Goal: Task Accomplishment & Management: Complete application form

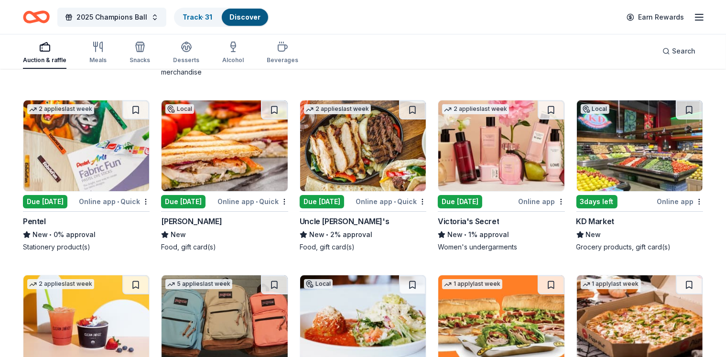
scroll to position [6807, 0]
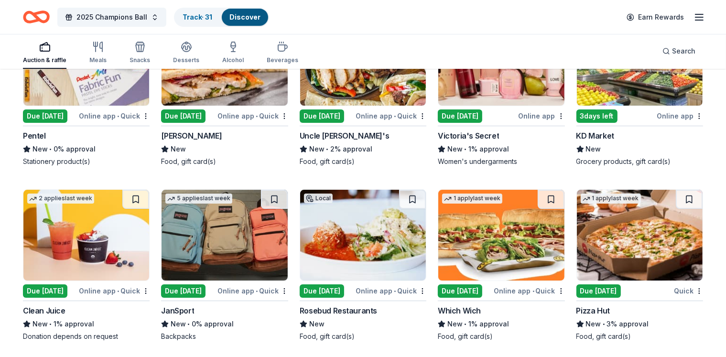
scroll to position [6907, 0]
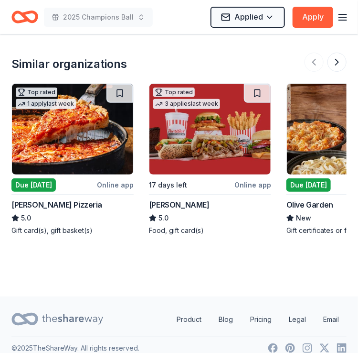
scroll to position [497, 0]
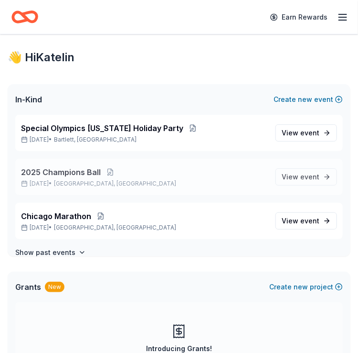
click at [63, 169] on span "2025 Champions Ball" at bounding box center [61, 171] width 80 height 11
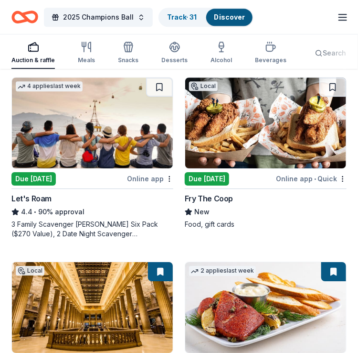
scroll to position [636, 0]
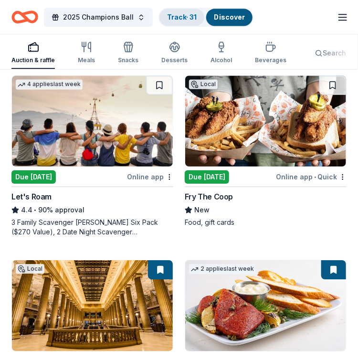
click at [184, 19] on link "Track · 31" at bounding box center [182, 17] width 30 height 8
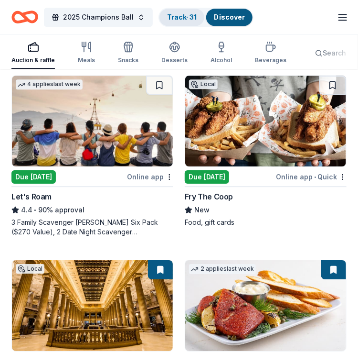
click at [184, 19] on link "Track · 31" at bounding box center [182, 17] width 30 height 8
click at [170, 13] on link "Track · 31" at bounding box center [182, 17] width 30 height 8
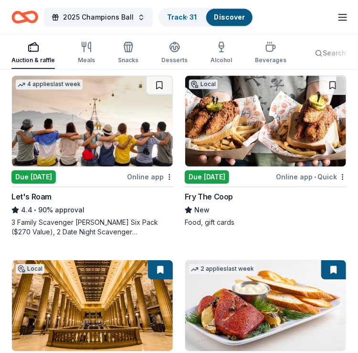
click at [238, 17] on link "Discover" at bounding box center [229, 17] width 31 height 8
click at [195, 16] on link "Track · 31" at bounding box center [182, 17] width 30 height 8
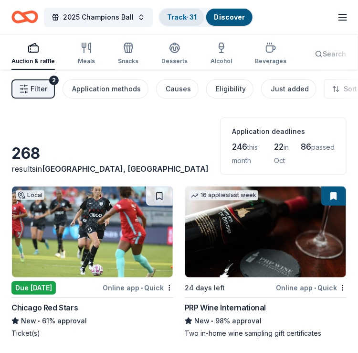
click at [193, 13] on link "Track · 31" at bounding box center [182, 17] width 30 height 8
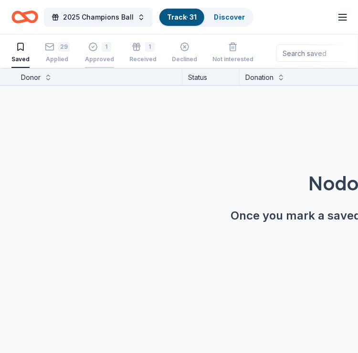
click at [99, 55] on div "Approved" at bounding box center [99, 59] width 29 height 8
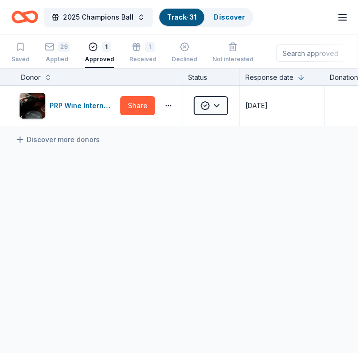
click at [99, 55] on div "Approved" at bounding box center [99, 59] width 29 height 8
click at [145, 48] on div "1" at bounding box center [150, 47] width 10 height 10
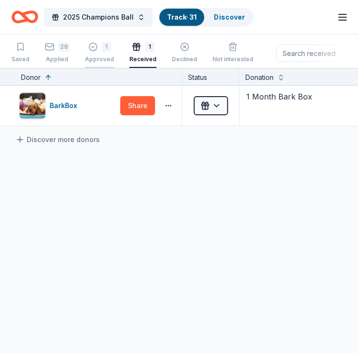
click at [106, 59] on div "Approved" at bounding box center [99, 59] width 29 height 8
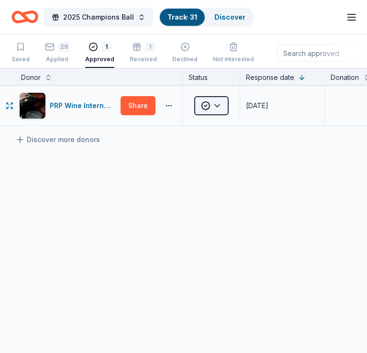
click at [228, 104] on html "2025 Champions Ball Track · 31 Discover Earn Rewards Saved 29 Applied 1 Approve…" at bounding box center [183, 176] width 367 height 353
click at [240, 127] on div "Update status..." at bounding box center [228, 127] width 65 height 17
click at [75, 107] on html "2025 Champions Ball Track · 31 Discover Earn Rewards Saved 29 Applied 1 Approve…" at bounding box center [183, 176] width 367 height 353
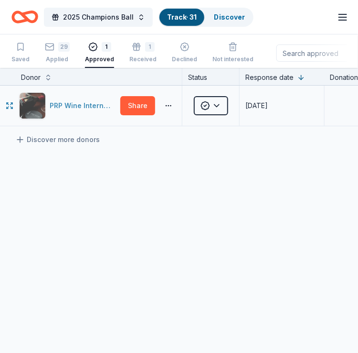
click at [69, 101] on div "PRP Wine International" at bounding box center [83, 105] width 67 height 11
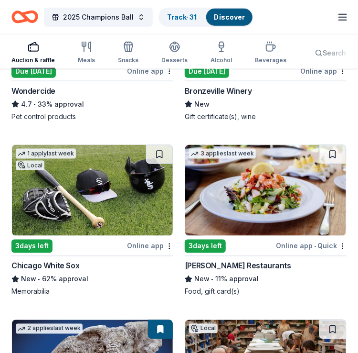
scroll to position [1111, 0]
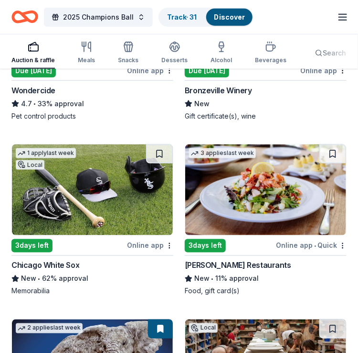
click at [269, 181] on img at bounding box center [265, 189] width 161 height 91
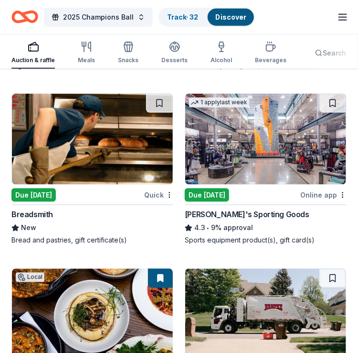
scroll to position [7425, 0]
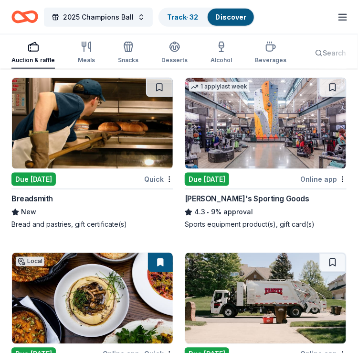
click at [128, 193] on div "Breadsmith New Bread and pastries, gift certificate(s)" at bounding box center [92, 211] width 162 height 36
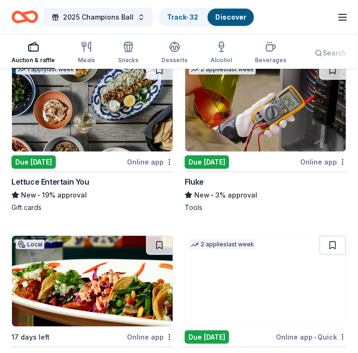
scroll to position [9036, 0]
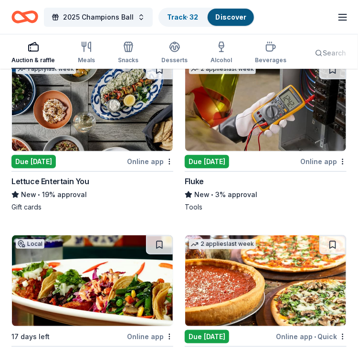
click at [119, 189] on div "New • 19% approval" at bounding box center [92, 194] width 162 height 11
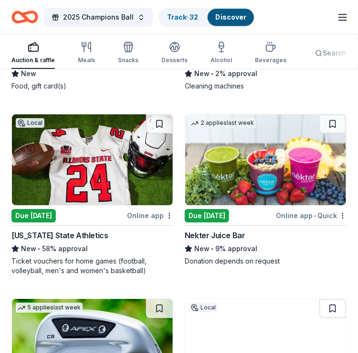
scroll to position [9681, 0]
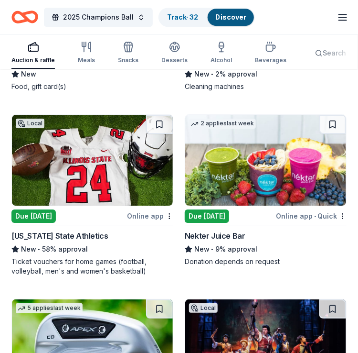
click at [97, 159] on img at bounding box center [92, 160] width 161 height 91
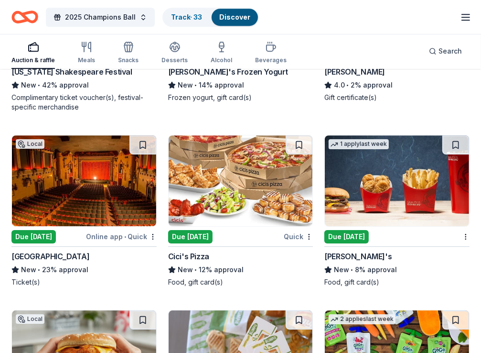
scroll to position [9201, 0]
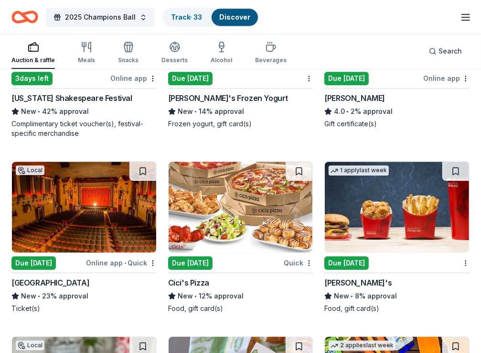
scroll to position [9167, 0]
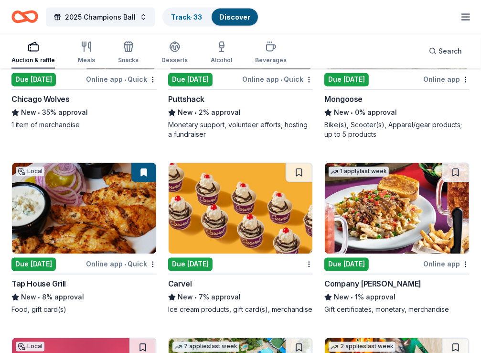
scroll to position [10759, 0]
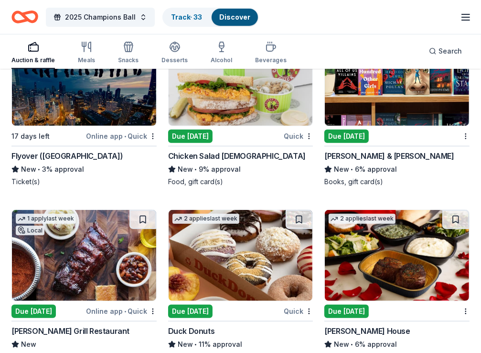
scroll to position [9799, 0]
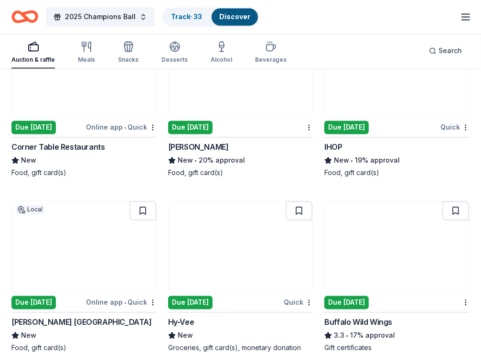
scroll to position [8409, 0]
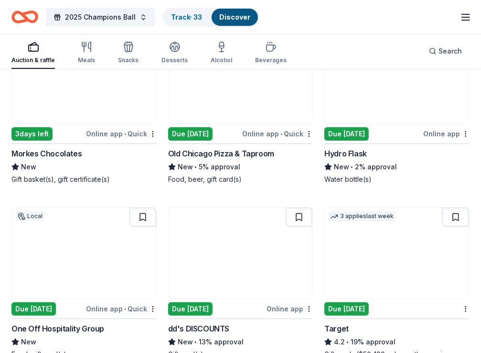
scroll to position [7322, 0]
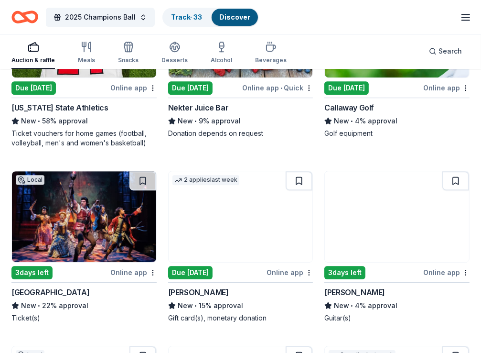
scroll to position [6649, 0]
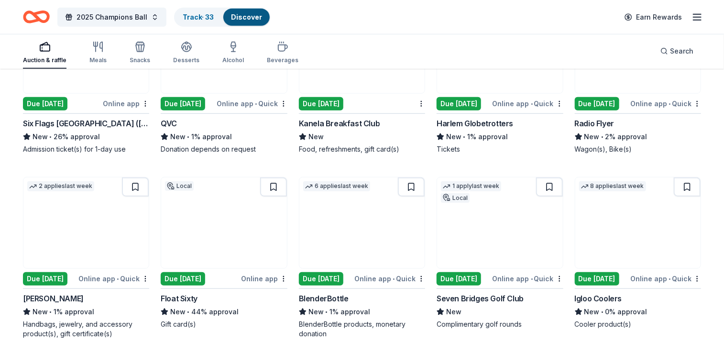
scroll to position [7616, 0]
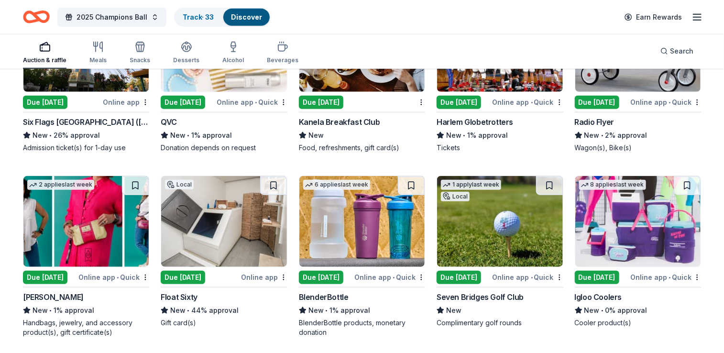
click at [358, 331] on div "BlenderBottle products, monetary donation" at bounding box center [362, 327] width 126 height 19
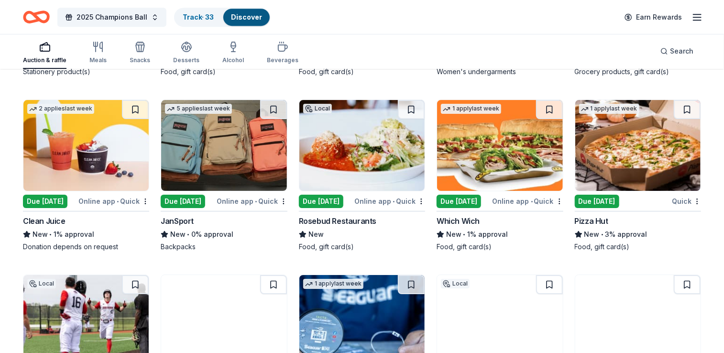
scroll to position [6982, 0]
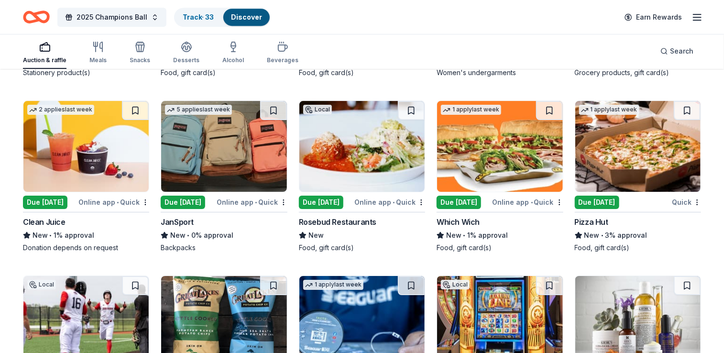
click at [358, 169] on img at bounding box center [361, 146] width 125 height 91
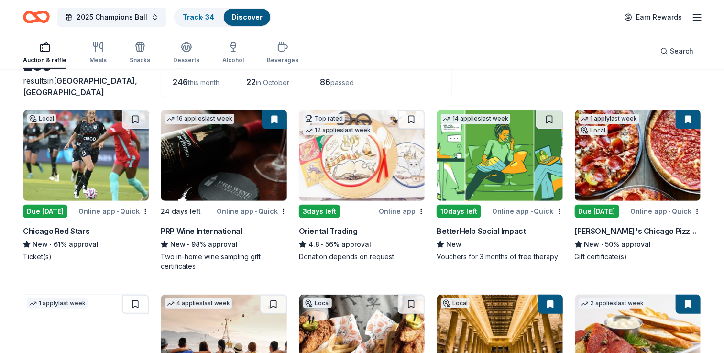
scroll to position [75, 0]
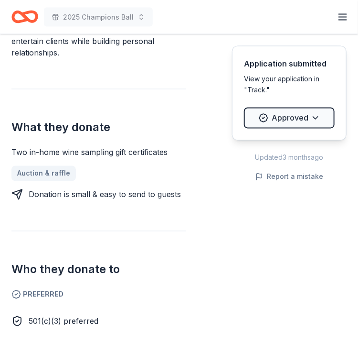
scroll to position [367, 0]
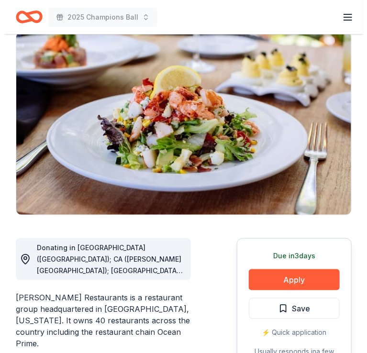
scroll to position [80, 0]
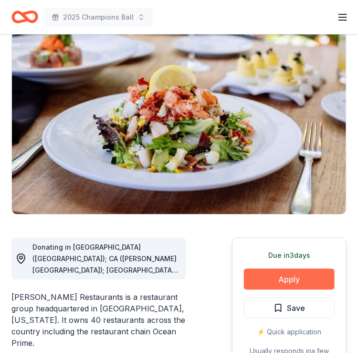
click at [314, 282] on button "Apply" at bounding box center [289, 279] width 91 height 21
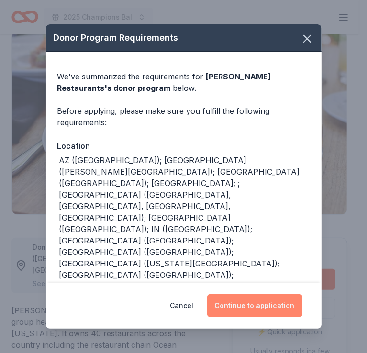
click at [247, 300] on button "Continue to application" at bounding box center [254, 305] width 95 height 23
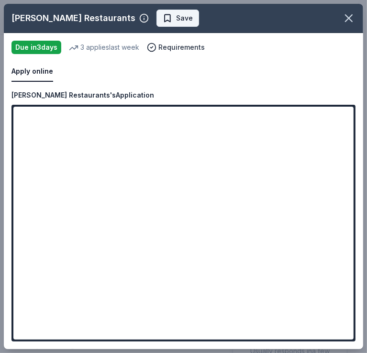
click at [182, 20] on span "Save" at bounding box center [184, 17] width 17 height 11
click at [198, 20] on html "2025 Champions Ball Earn Rewards Due [DATE] Share [PERSON_NAME] Restaurants New…" at bounding box center [183, 96] width 367 height 353
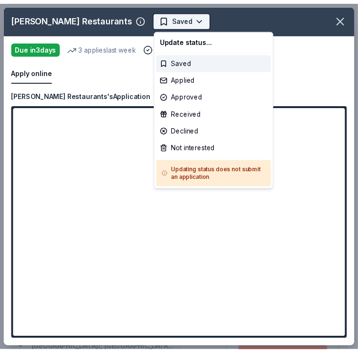
scroll to position [0, 0]
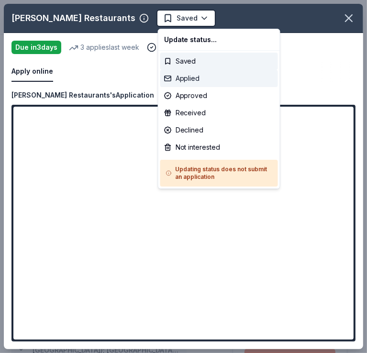
click at [192, 76] on div "Applied" at bounding box center [219, 78] width 118 height 17
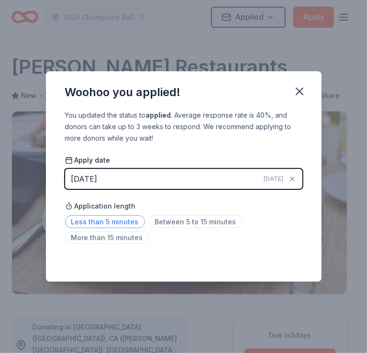
click at [97, 226] on span "Less than 5 minutes" at bounding box center [105, 221] width 80 height 13
click at [301, 92] on icon "button" at bounding box center [299, 91] width 13 height 13
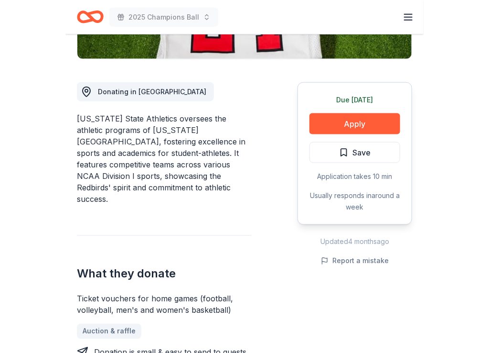
scroll to position [237, 0]
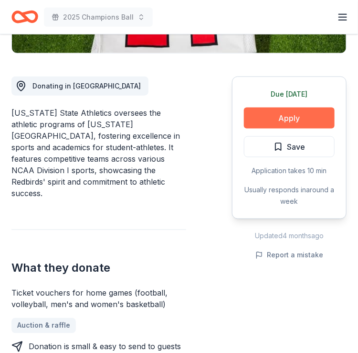
click at [281, 114] on button "Apply" at bounding box center [289, 118] width 91 height 21
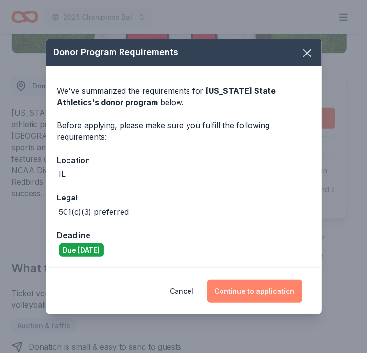
click at [227, 290] on button "Continue to application" at bounding box center [254, 291] width 95 height 23
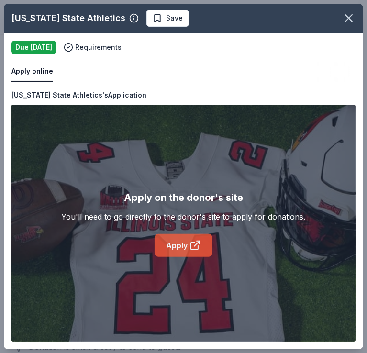
click at [193, 234] on link "Apply" at bounding box center [183, 245] width 58 height 23
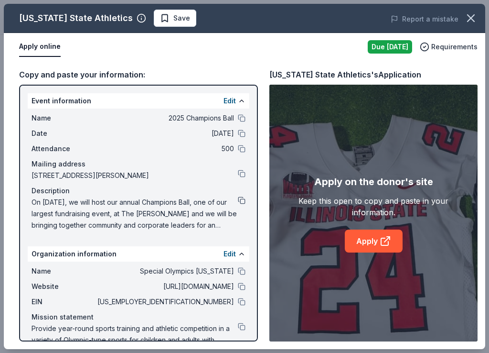
click at [238, 199] on button at bounding box center [242, 200] width 8 height 8
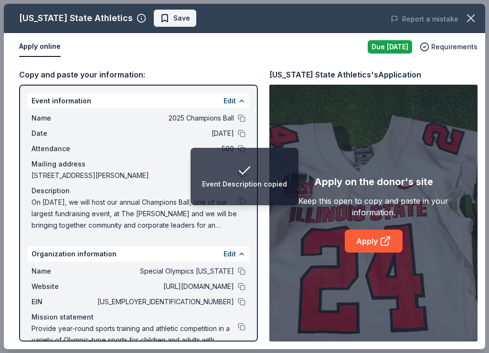
click at [174, 22] on span "Save" at bounding box center [182, 17] width 17 height 11
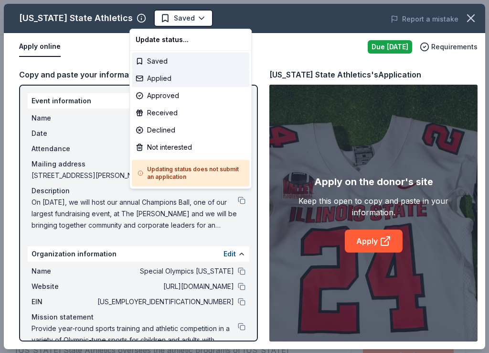
click at [167, 82] on div "Applied" at bounding box center [191, 78] width 118 height 17
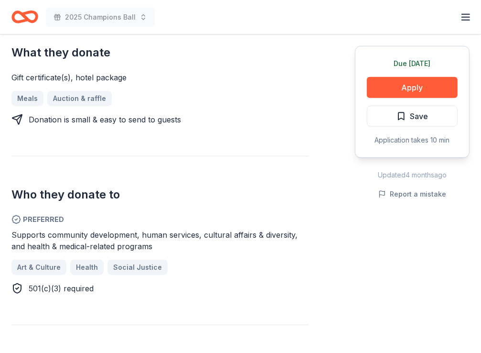
scroll to position [394, 0]
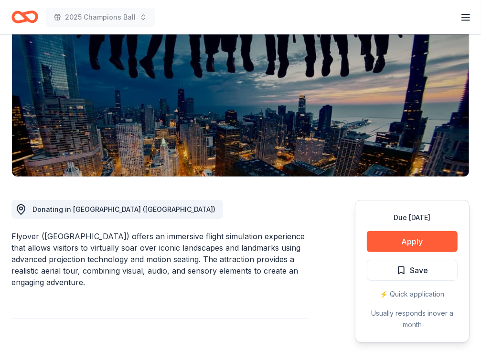
scroll to position [115, 0]
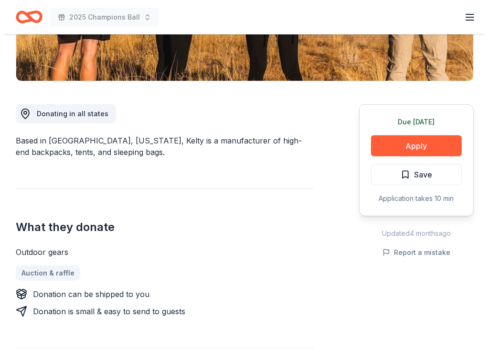
scroll to position [250, 0]
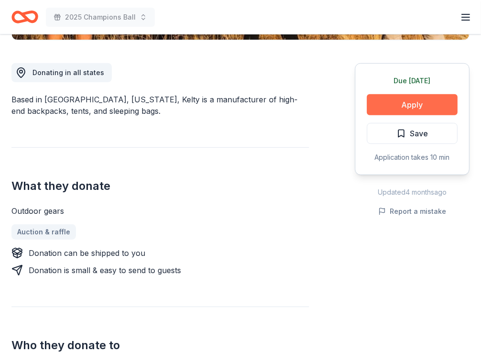
click at [385, 103] on button "Apply" at bounding box center [412, 104] width 91 height 21
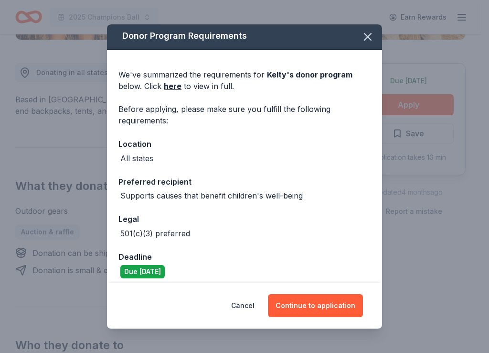
scroll to position [9, 0]
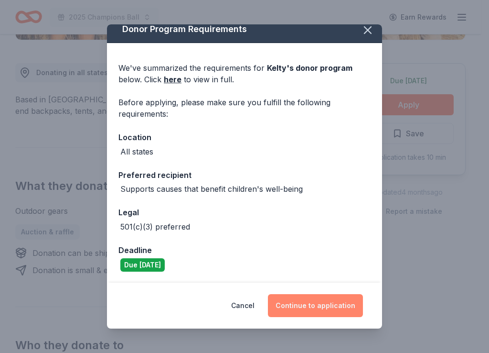
click at [293, 301] on button "Continue to application" at bounding box center [315, 305] width 95 height 23
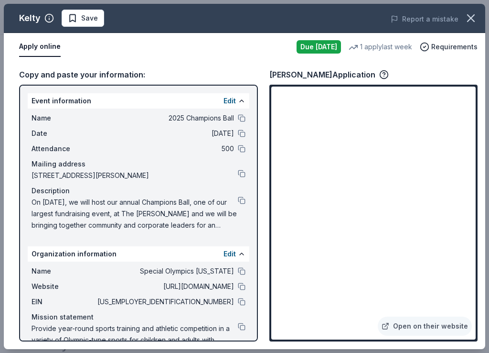
scroll to position [27, 0]
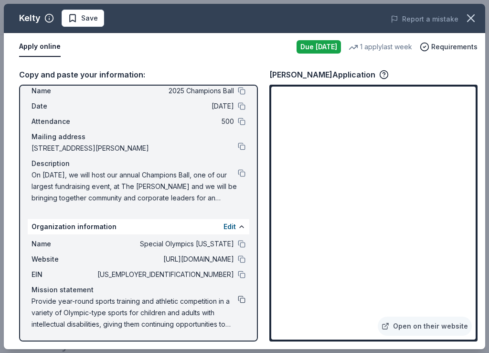
click at [238, 296] on button at bounding box center [242, 299] width 8 height 8
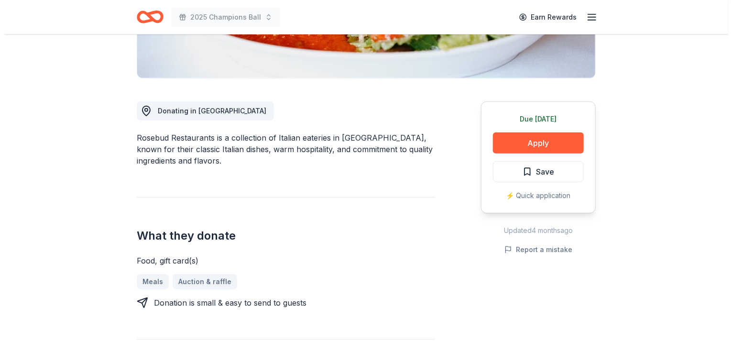
scroll to position [212, 0]
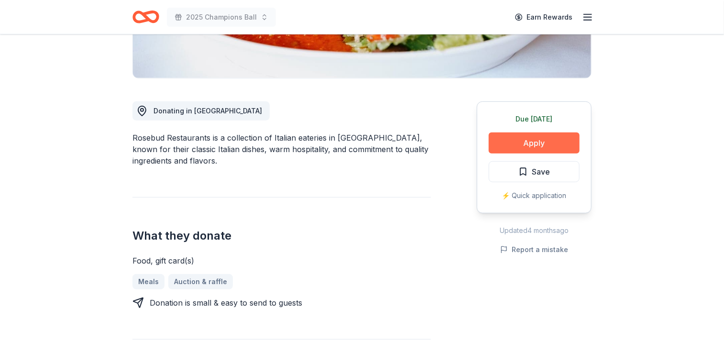
click at [526, 143] on button "Apply" at bounding box center [534, 142] width 91 height 21
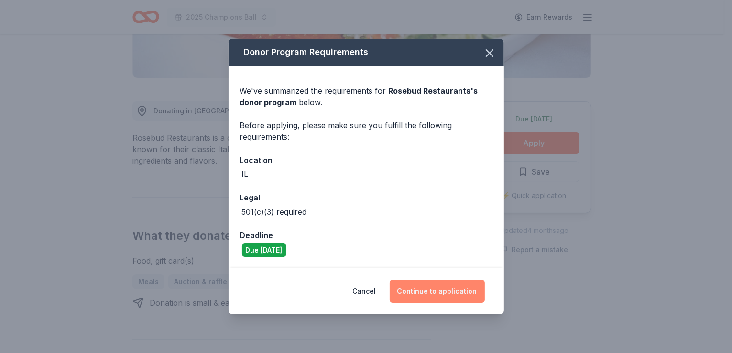
click at [415, 293] on button "Continue to application" at bounding box center [437, 291] width 95 height 23
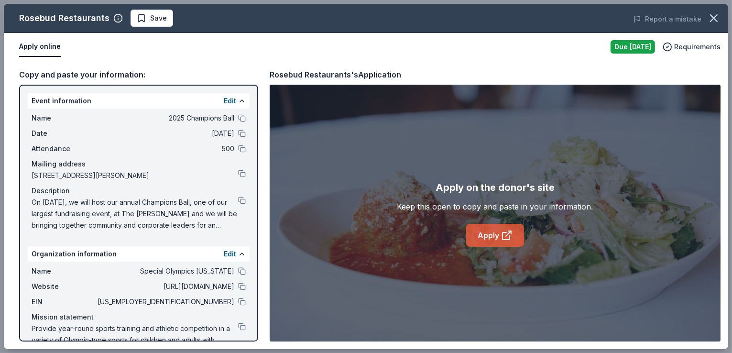
click at [486, 239] on link "Apply" at bounding box center [495, 235] width 58 height 23
click at [238, 201] on button at bounding box center [242, 200] width 8 height 8
click at [166, 21] on button "Save" at bounding box center [151, 18] width 43 height 17
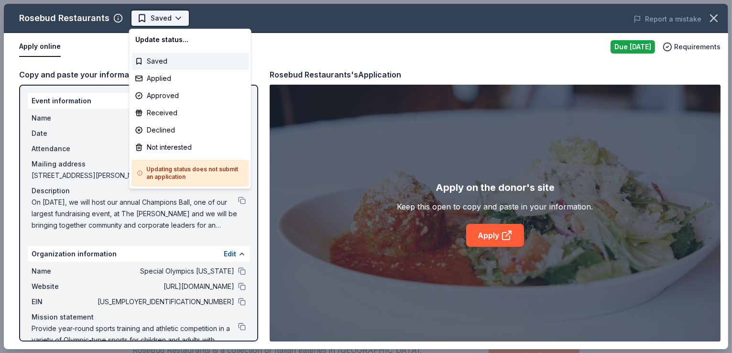
click at [156, 11] on html "2025 Champions Ball Saved Apply Due [DATE] Share Rosebud Restaurants New Share …" at bounding box center [366, 176] width 732 height 353
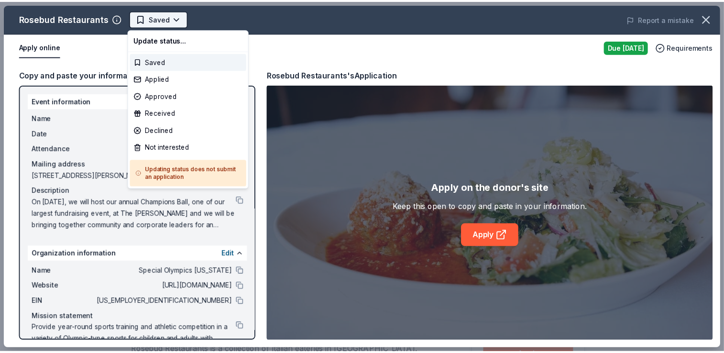
scroll to position [0, 0]
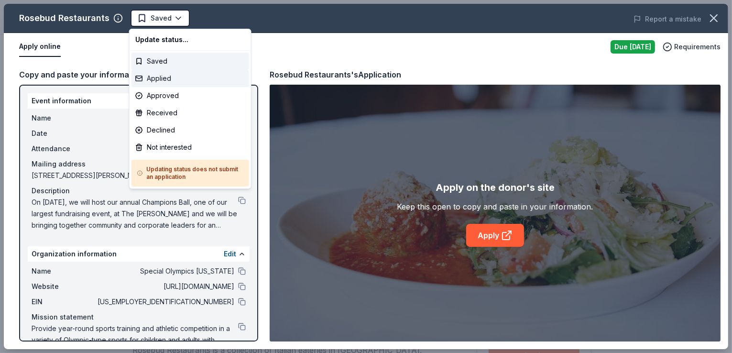
click at [172, 77] on div "Applied" at bounding box center [190, 78] width 118 height 17
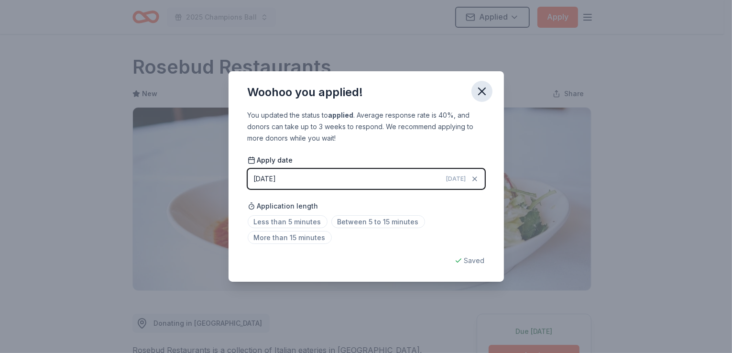
click at [481, 97] on icon "button" at bounding box center [481, 91] width 13 height 13
